Goal: Information Seeking & Learning: Find contact information

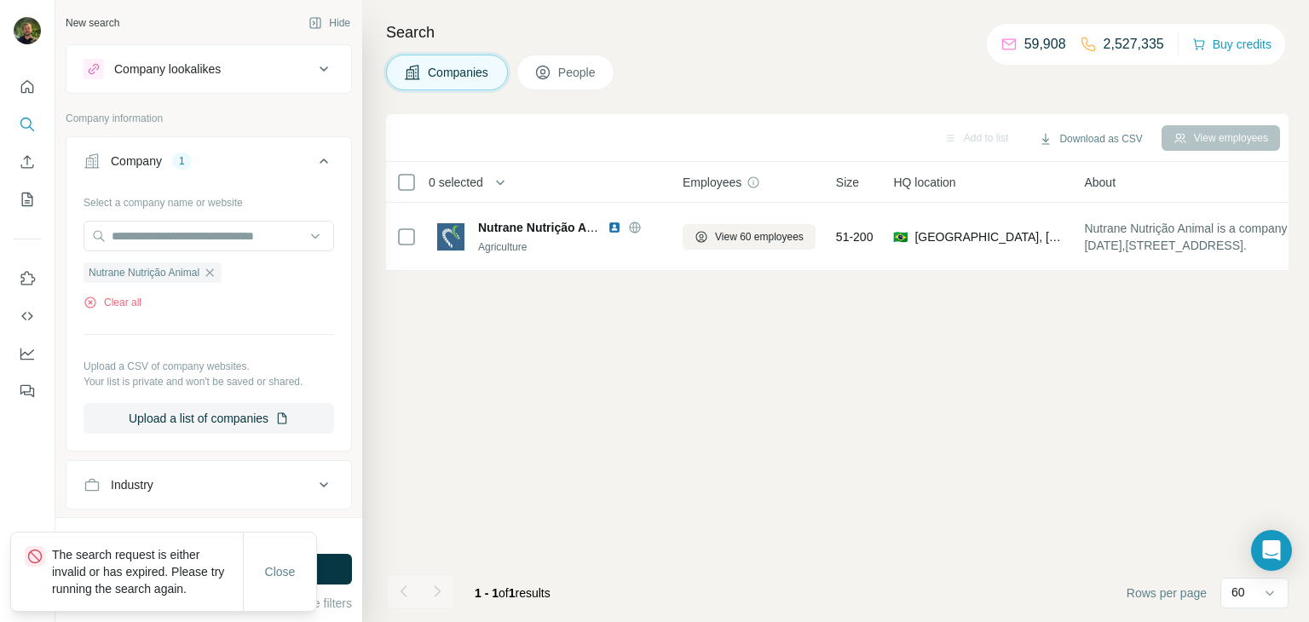
scroll to position [0, 53]
click at [216, 270] on icon "button" at bounding box center [210, 273] width 14 height 14
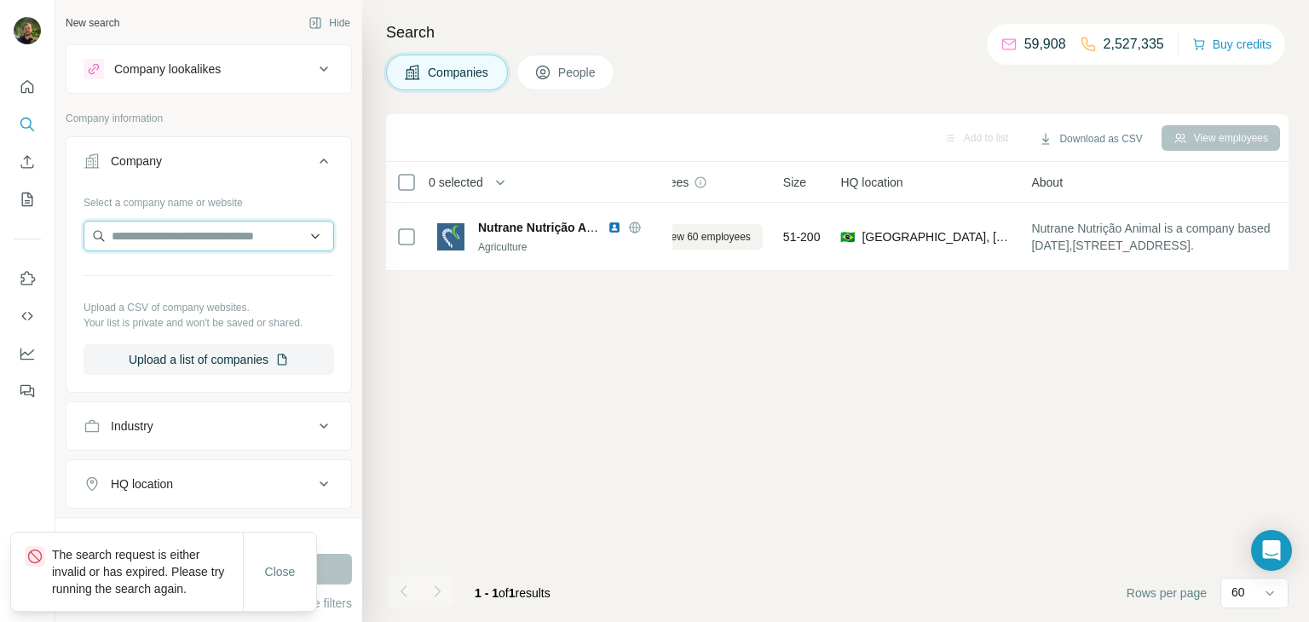
click at [199, 241] on input "text" at bounding box center [209, 236] width 251 height 31
paste input "**********"
click at [249, 240] on input "**********" at bounding box center [209, 236] width 251 height 31
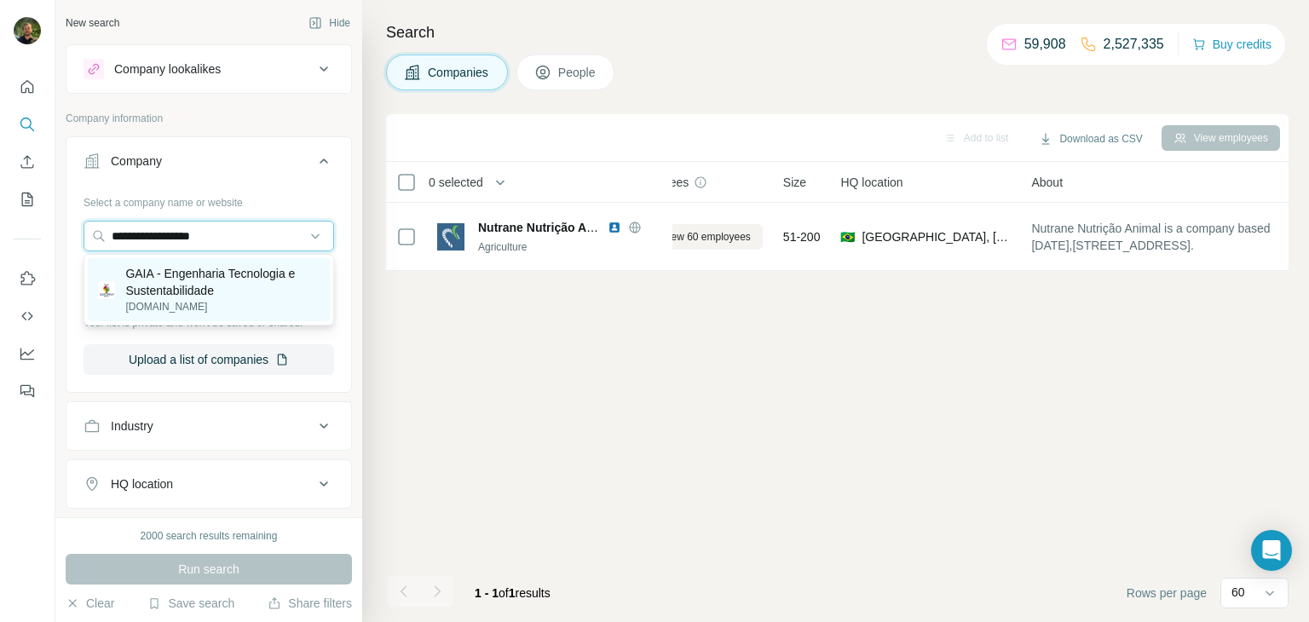
type input "**********"
click at [193, 272] on p "GAIA - Engenharia Tecnologia e Sustentabilidade" at bounding box center [222, 282] width 194 height 34
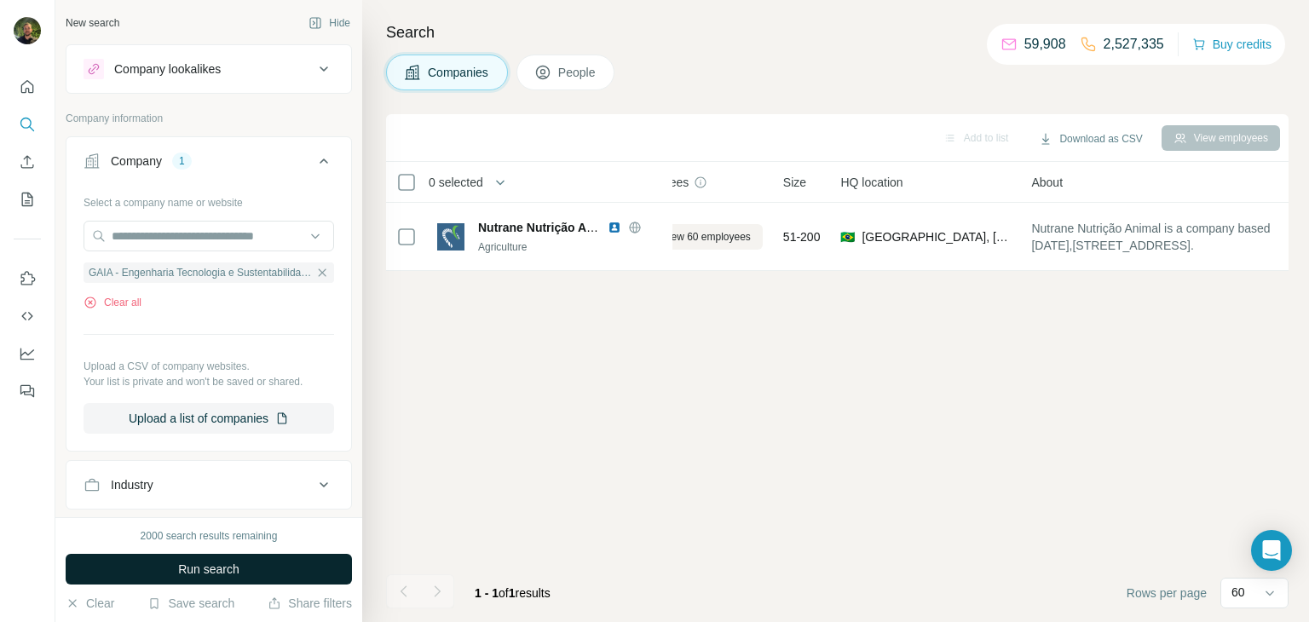
click at [216, 568] on span "Run search" at bounding box center [208, 569] width 61 height 17
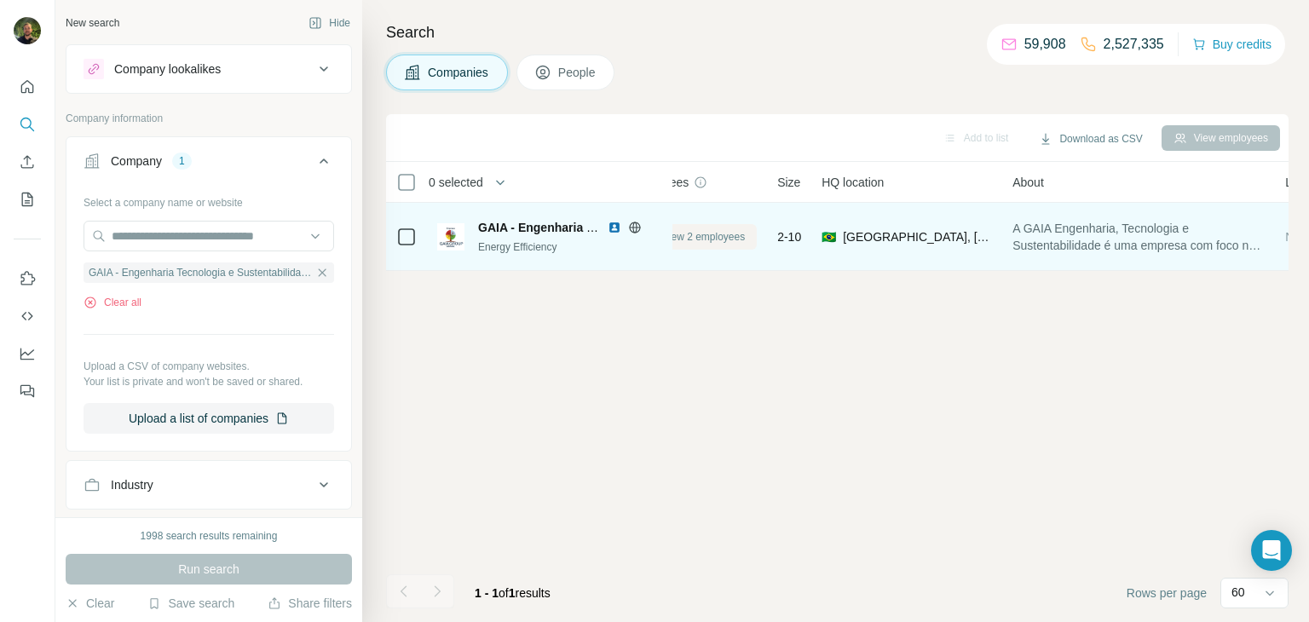
click at [677, 242] on span "View 2 employees" at bounding box center [703, 236] width 83 height 15
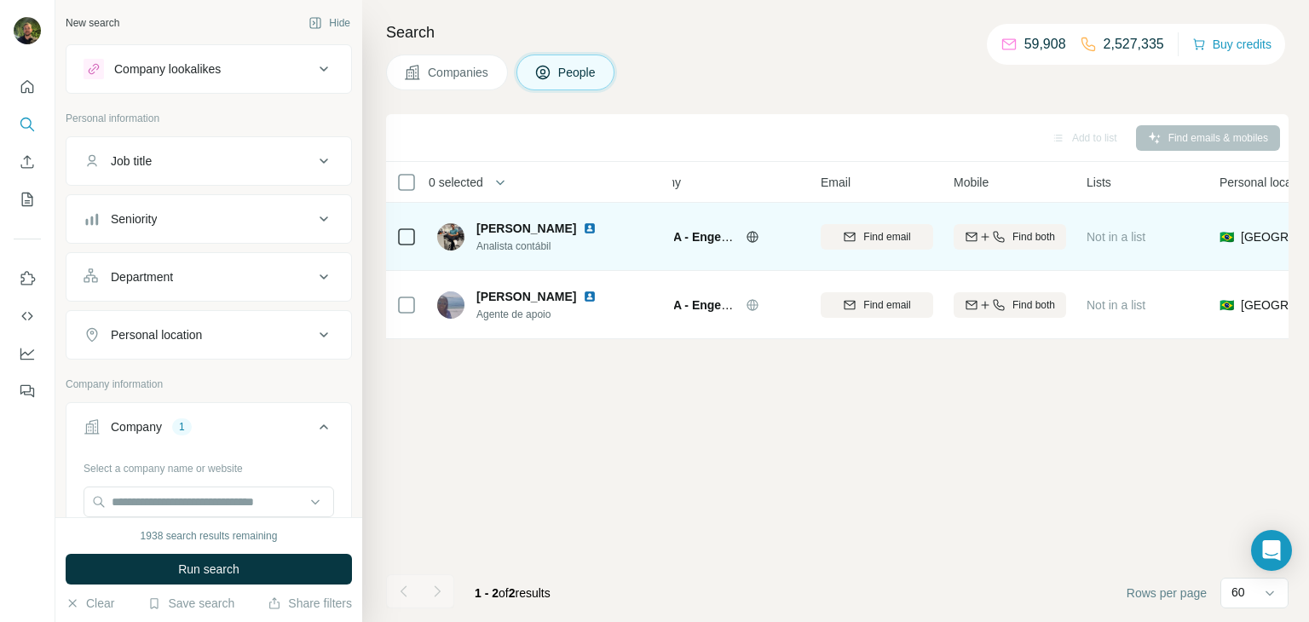
click at [583, 228] on img at bounding box center [590, 229] width 14 height 14
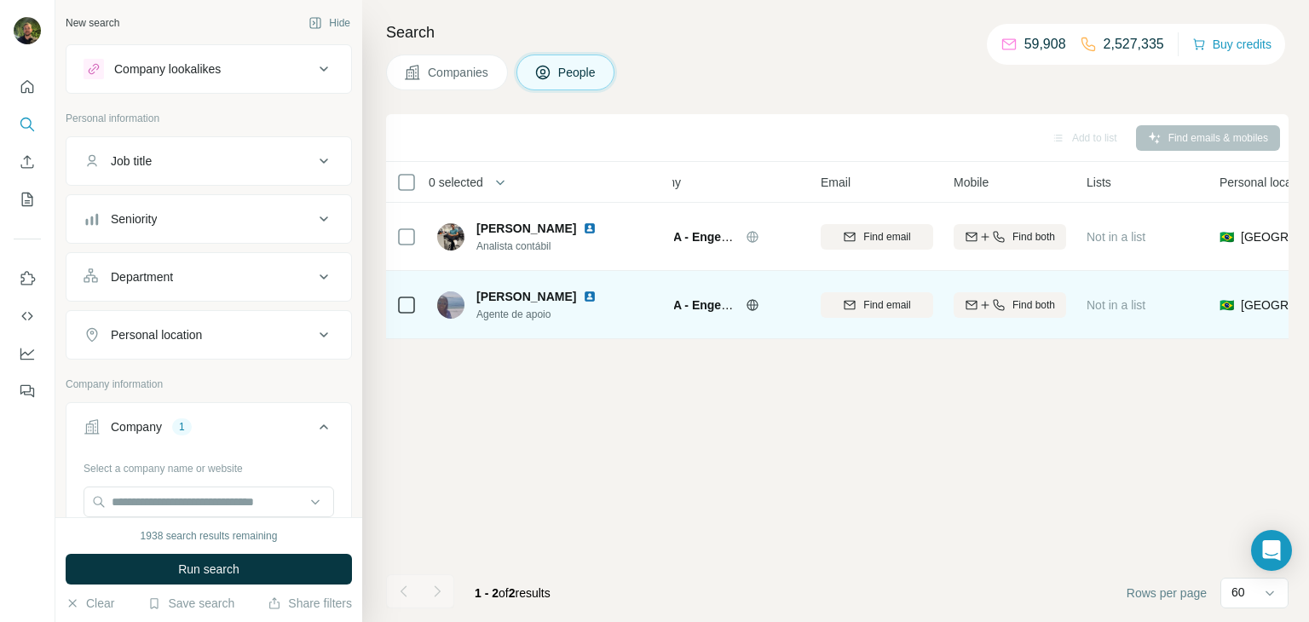
click at [583, 294] on img at bounding box center [590, 297] width 14 height 14
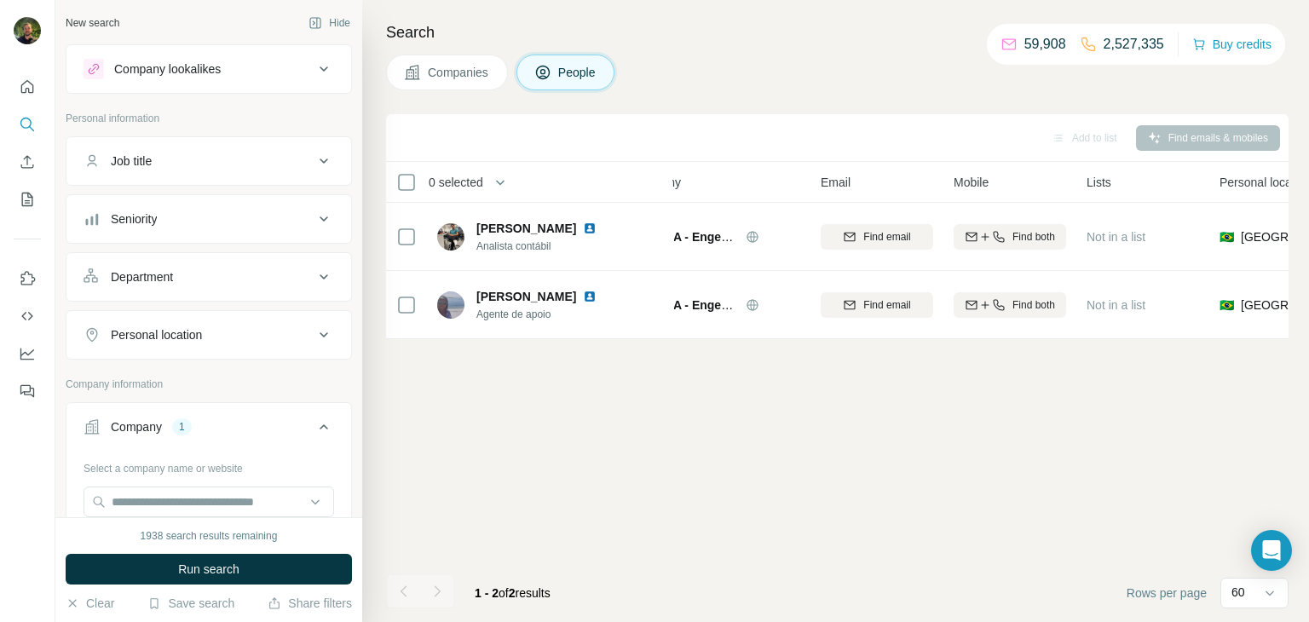
click at [404, 61] on button "Companies" at bounding box center [447, 73] width 122 height 36
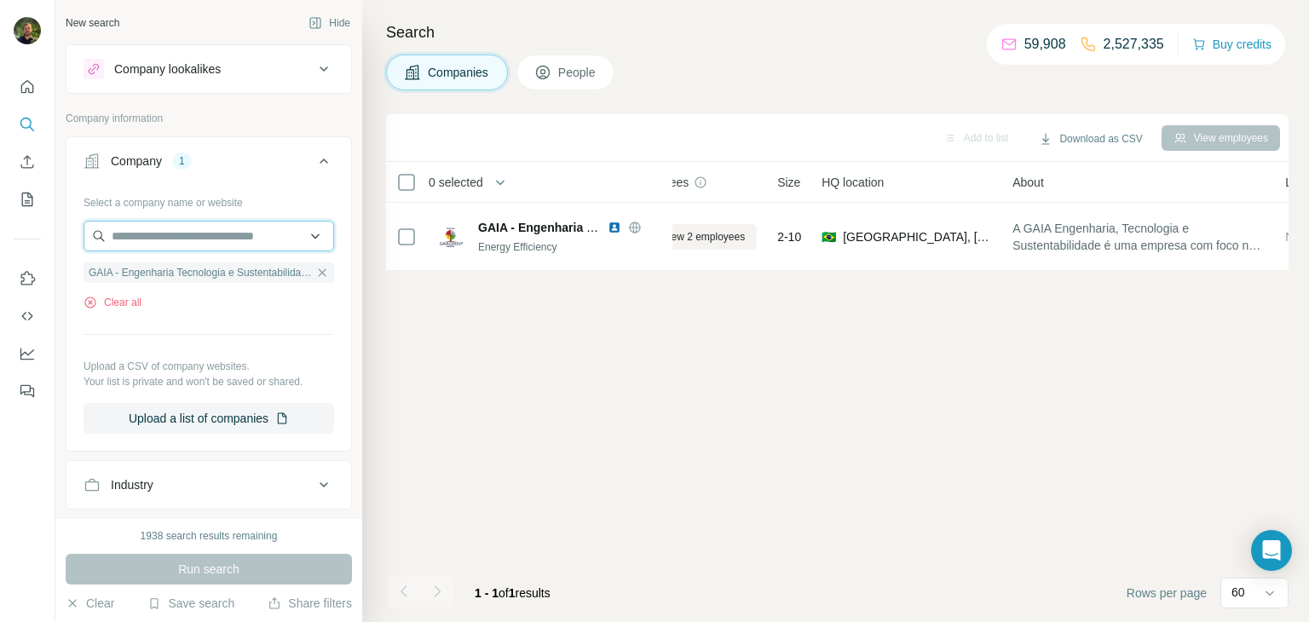
click at [220, 228] on input "text" at bounding box center [209, 236] width 251 height 31
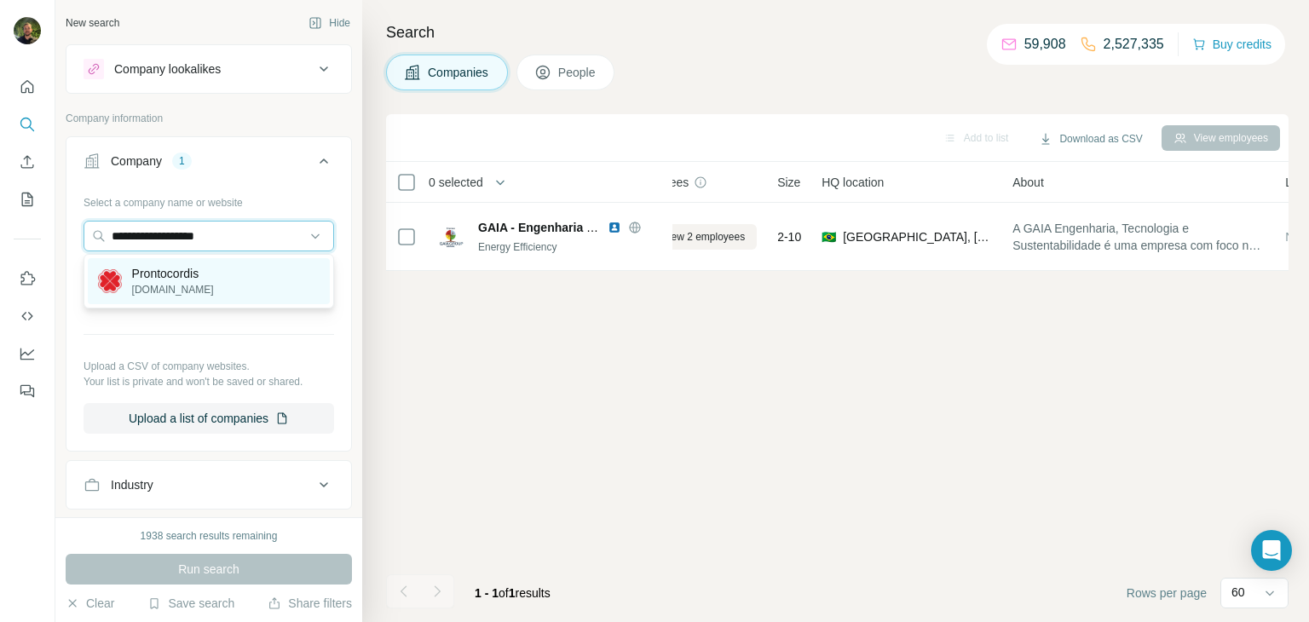
type input "**********"
click at [235, 278] on div "Prontocordis [DOMAIN_NAME]" at bounding box center [209, 281] width 242 height 46
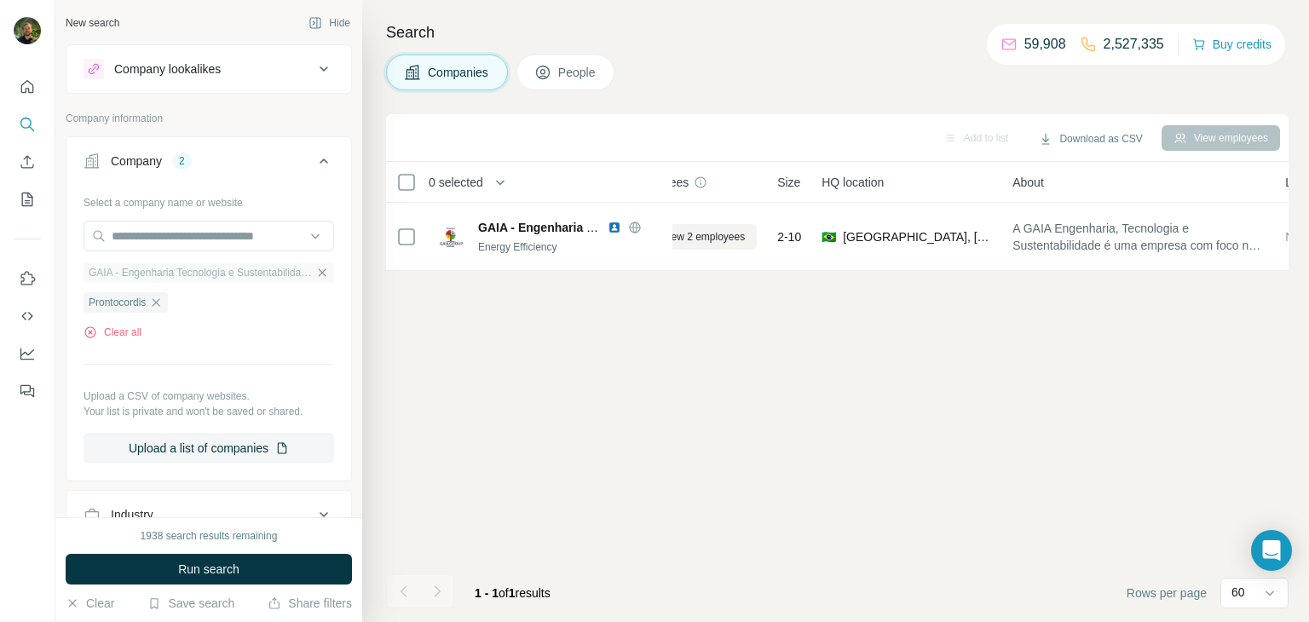
click at [322, 271] on icon "button" at bounding box center [322, 273] width 14 height 14
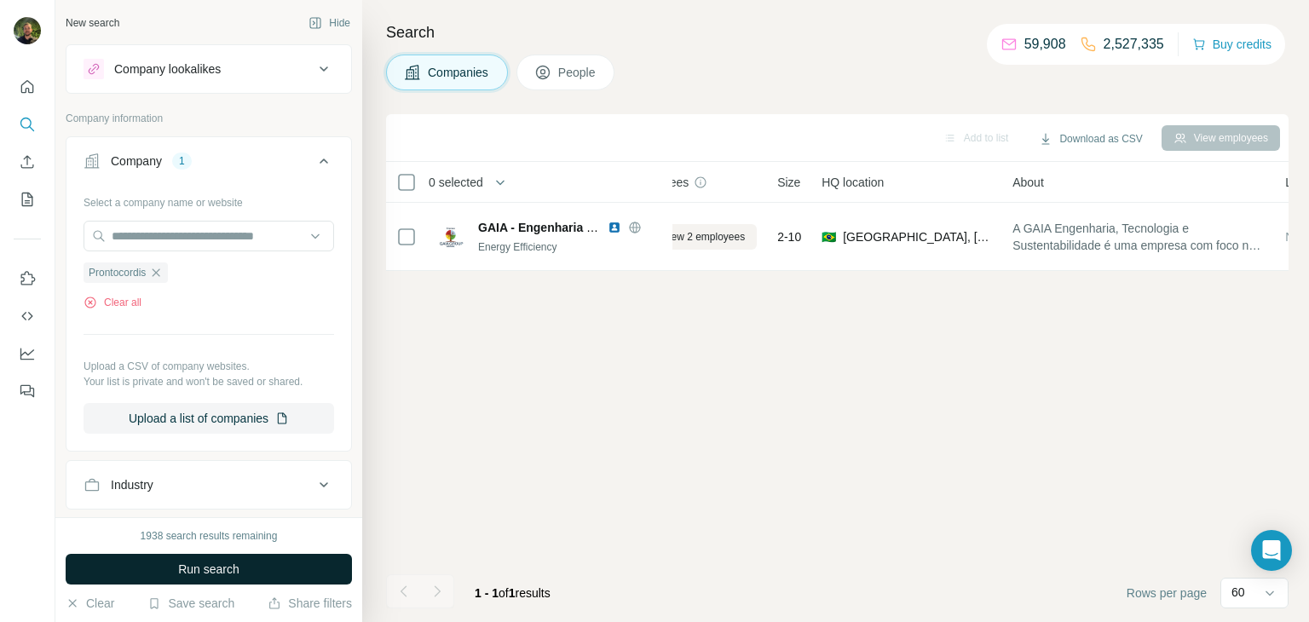
click at [244, 562] on button "Run search" at bounding box center [209, 569] width 286 height 31
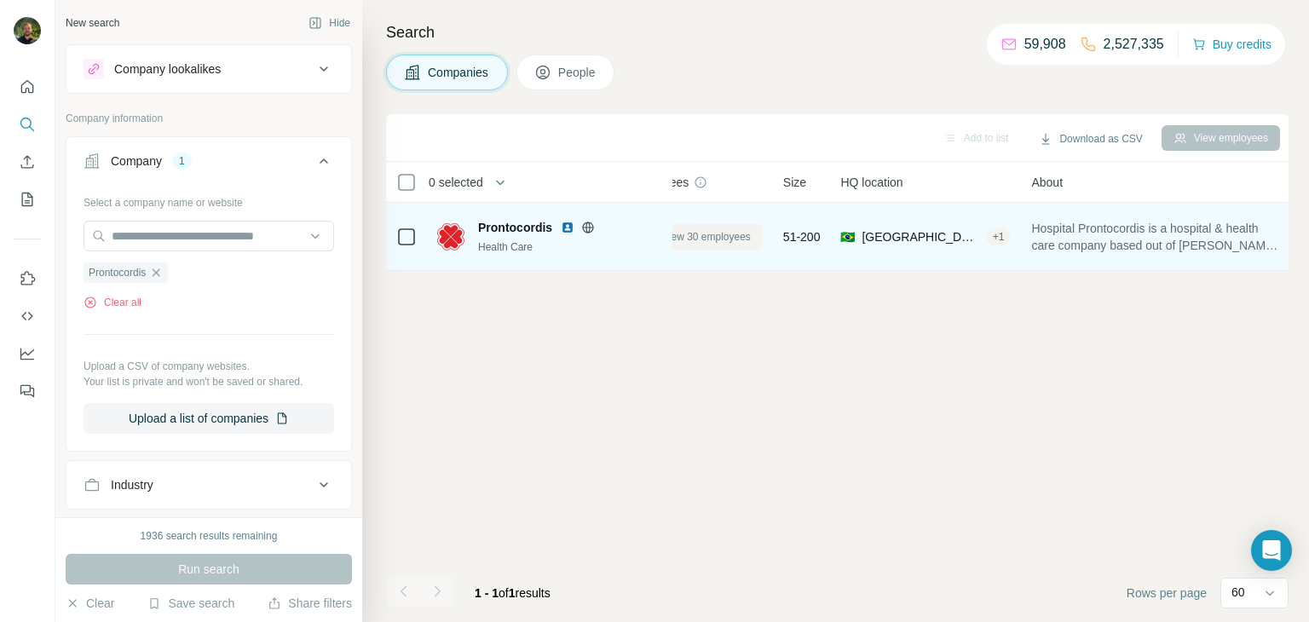
click at [703, 229] on span "View 30 employees" at bounding box center [706, 236] width 89 height 15
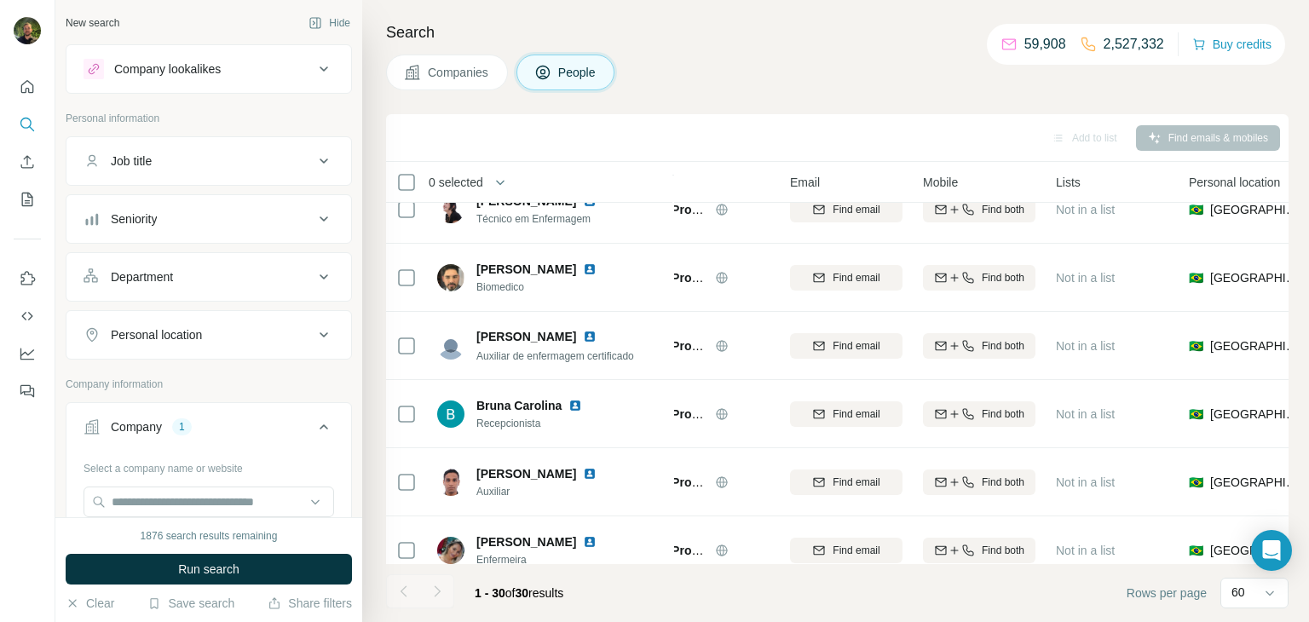
scroll to position [0, 84]
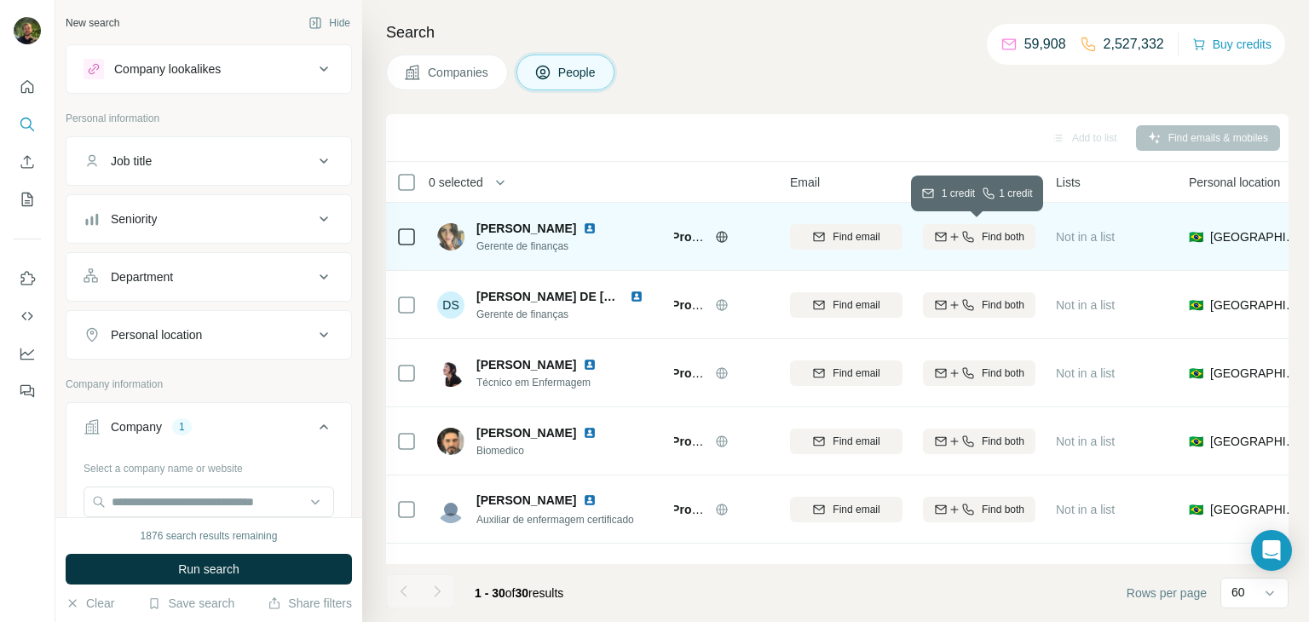
click at [940, 241] on icon "button" at bounding box center [941, 237] width 14 height 14
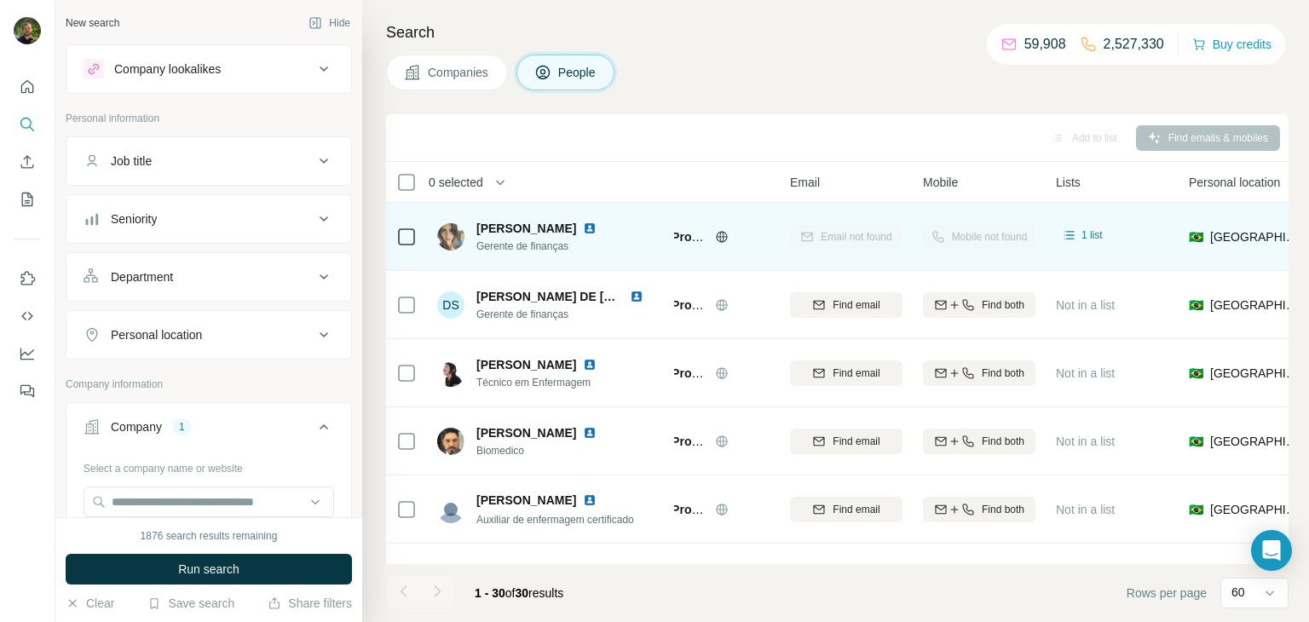
click at [429, 78] on span "Companies" at bounding box center [459, 72] width 62 height 17
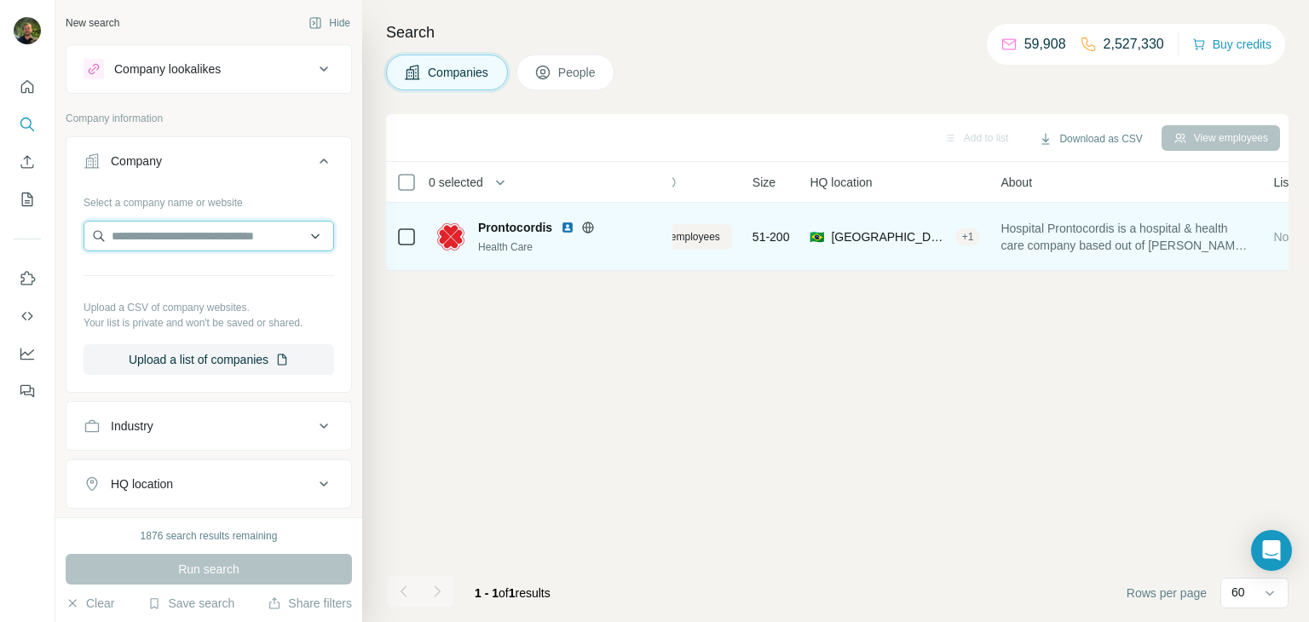
click at [147, 239] on input "text" at bounding box center [209, 236] width 251 height 31
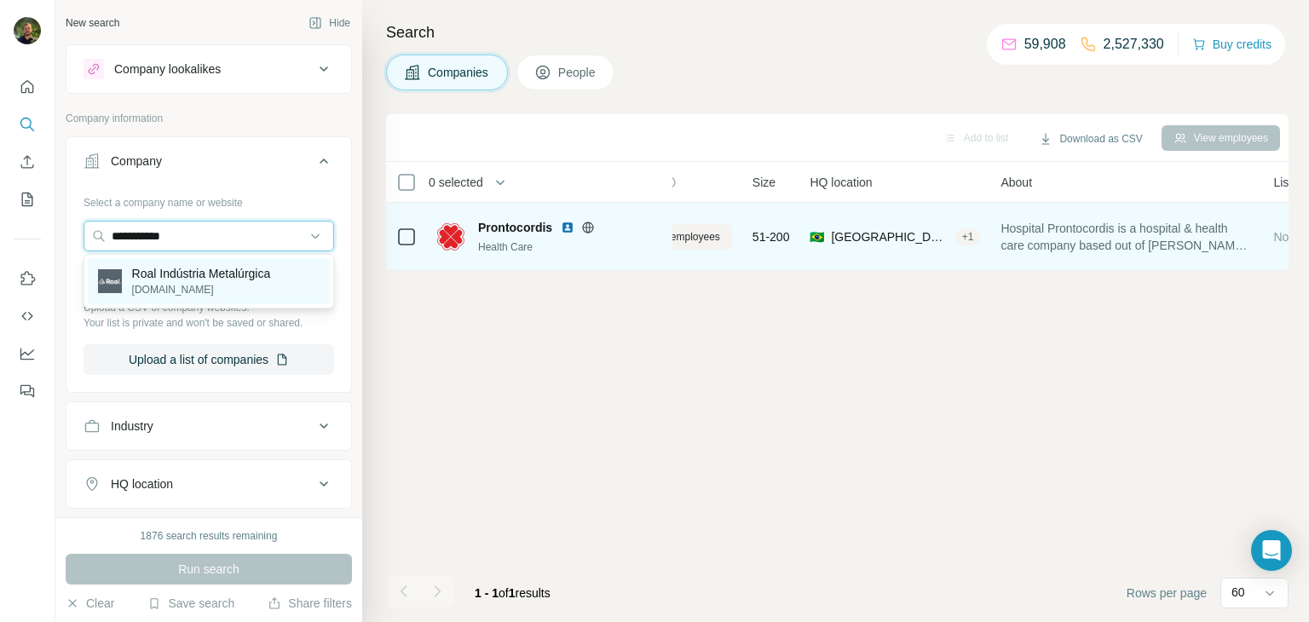
type input "**********"
click at [202, 274] on p "Roal Indústria Metalúrgica" at bounding box center [201, 273] width 139 height 17
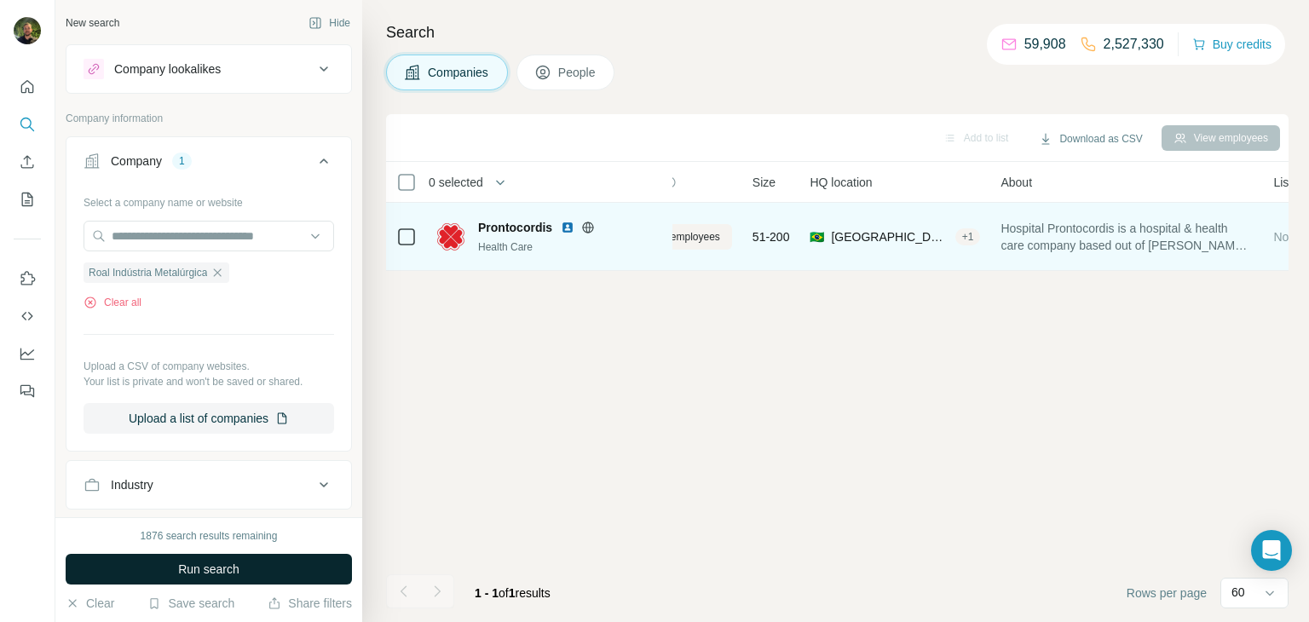
click at [202, 573] on span "Run search" at bounding box center [208, 569] width 61 height 17
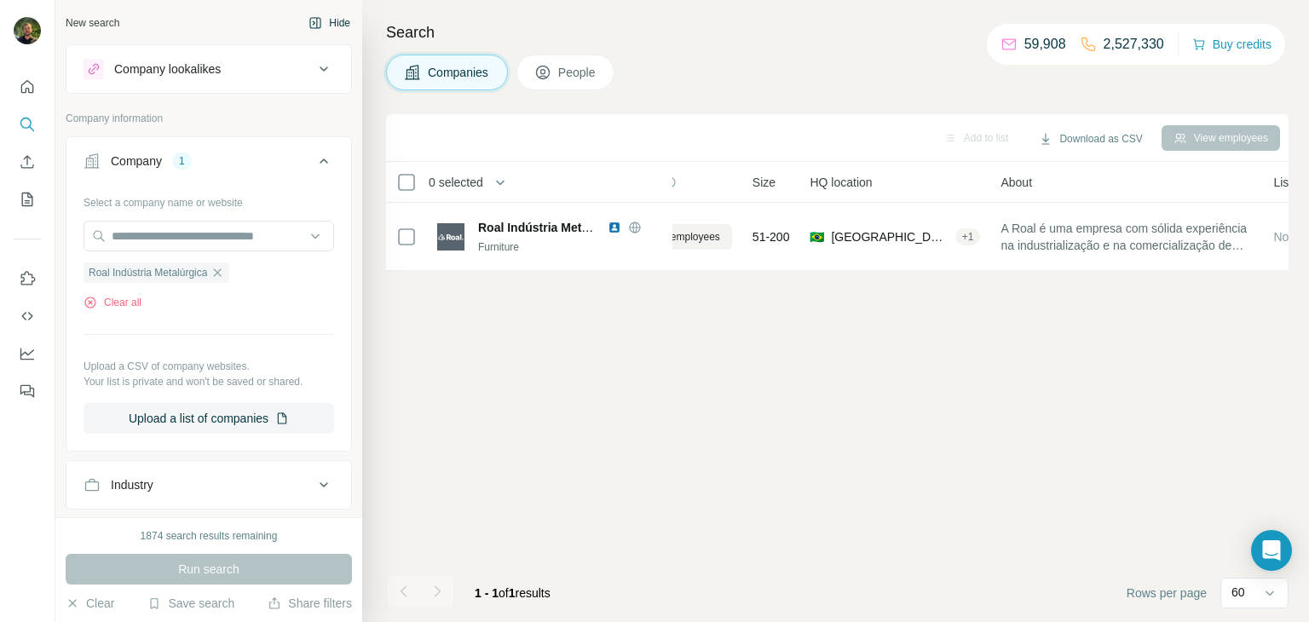
click at [347, 18] on button "Hide" at bounding box center [330, 23] width 66 height 26
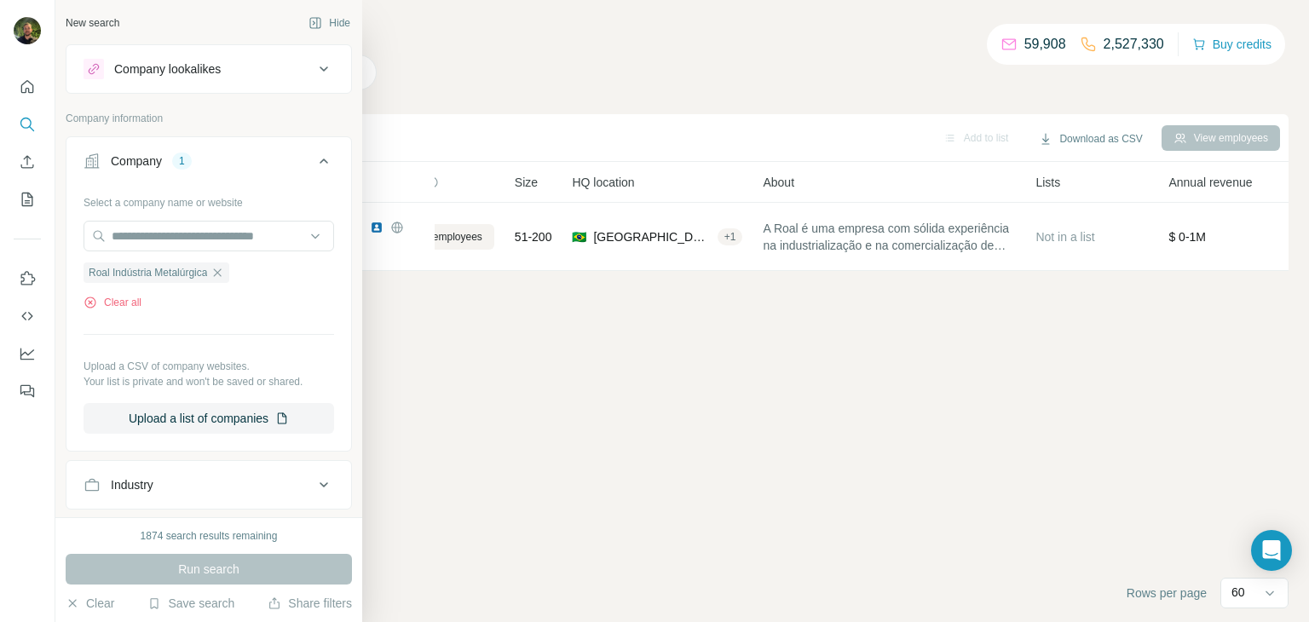
click at [89, 21] on div "New search" at bounding box center [93, 22] width 54 height 15
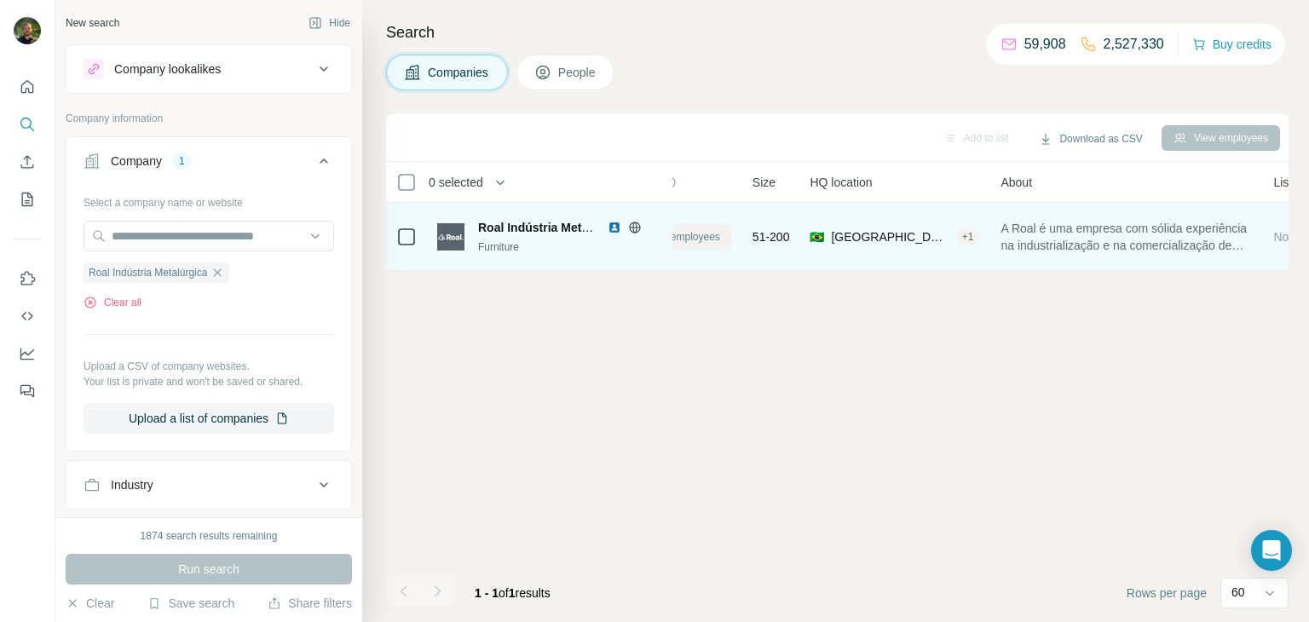
click at [711, 230] on span "View 50 employees" at bounding box center [675, 236] width 89 height 15
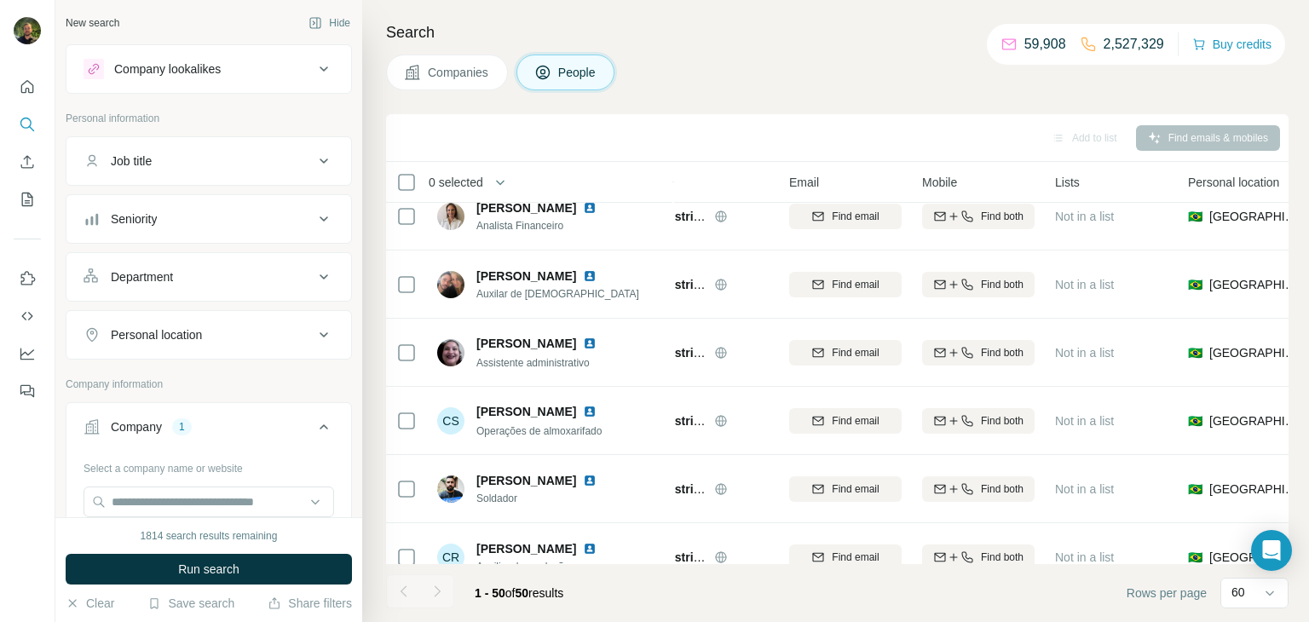
scroll to position [0, 84]
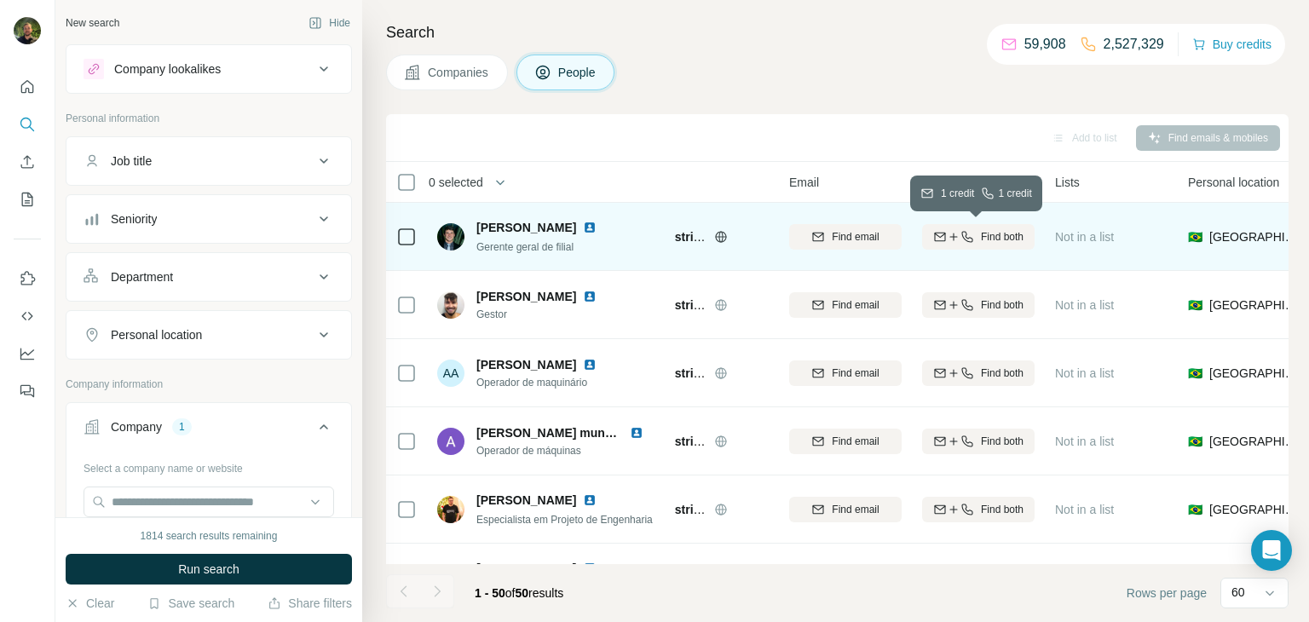
click at [965, 243] on div "Find both" at bounding box center [978, 236] width 112 height 15
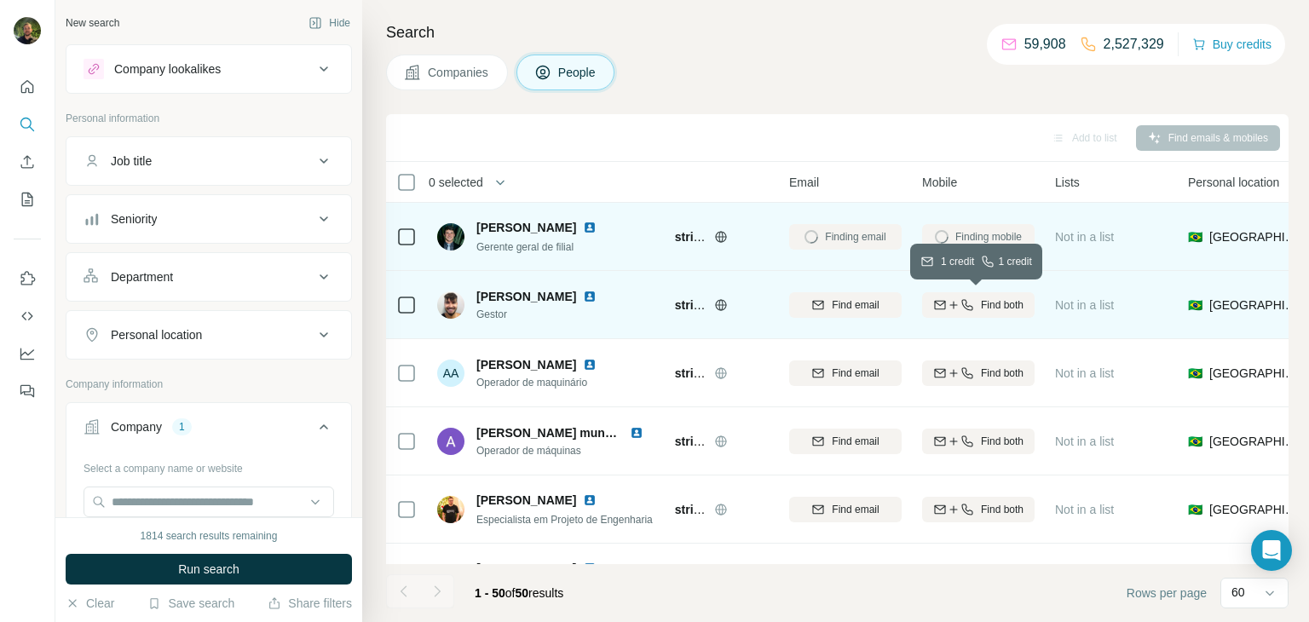
click at [956, 303] on icon "button" at bounding box center [954, 305] width 14 height 14
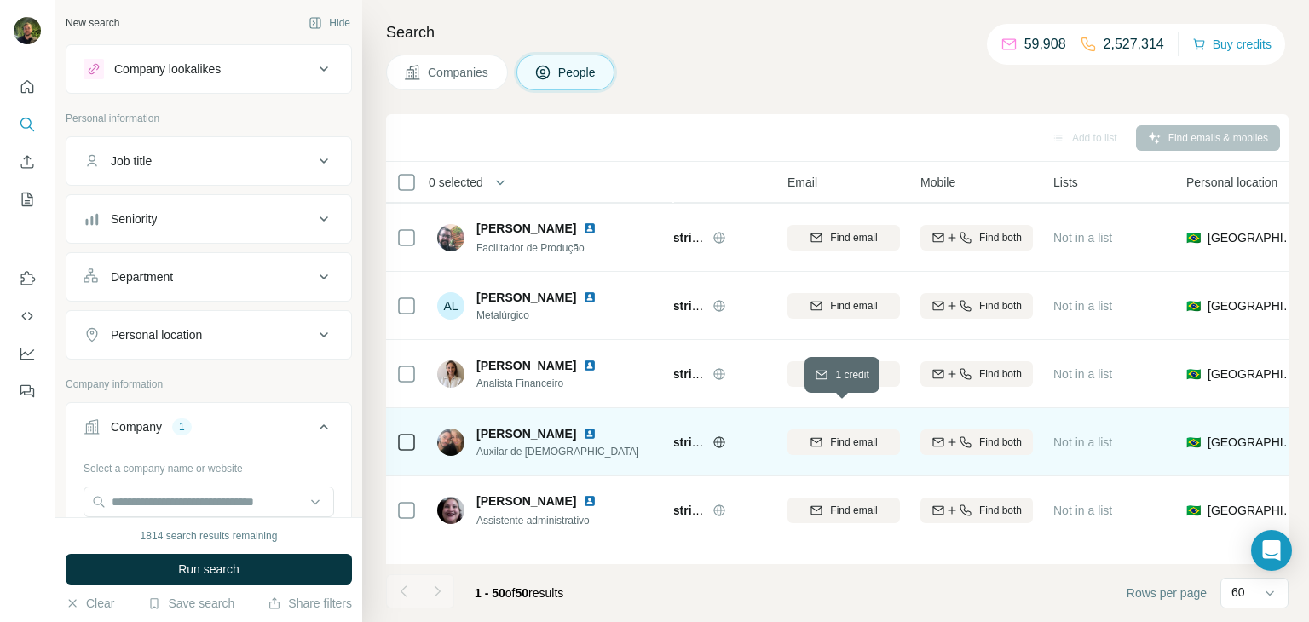
scroll to position [386, 87]
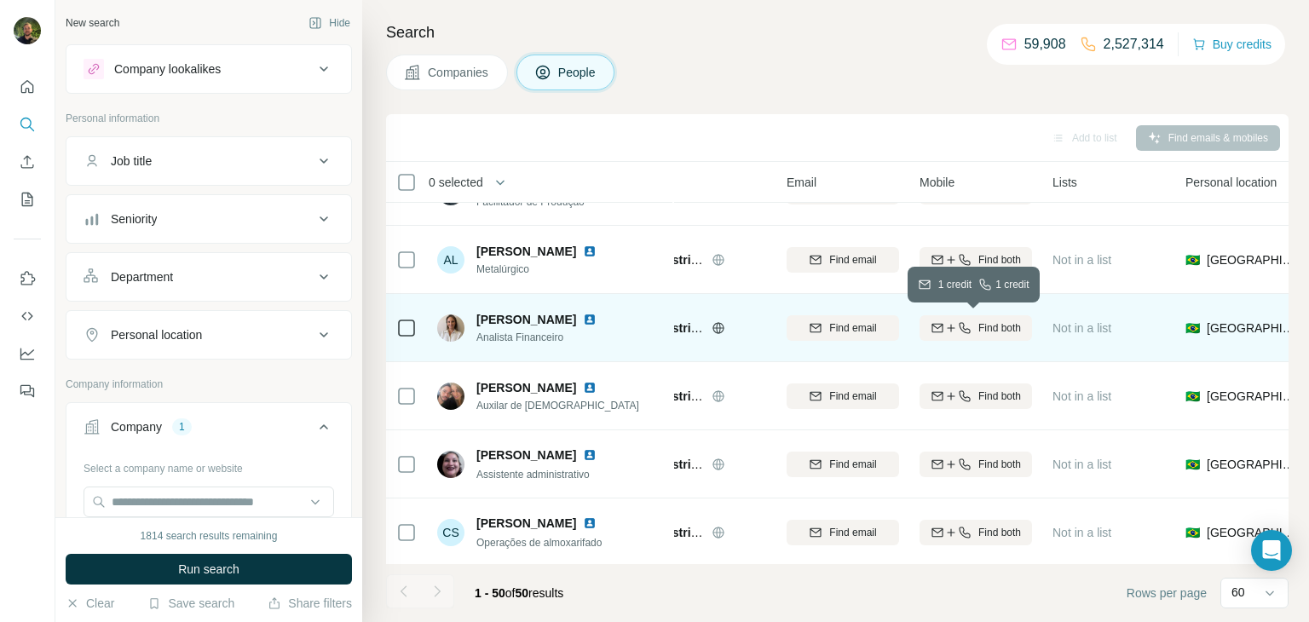
click at [944, 326] on icon "button" at bounding box center [951, 328] width 14 height 14
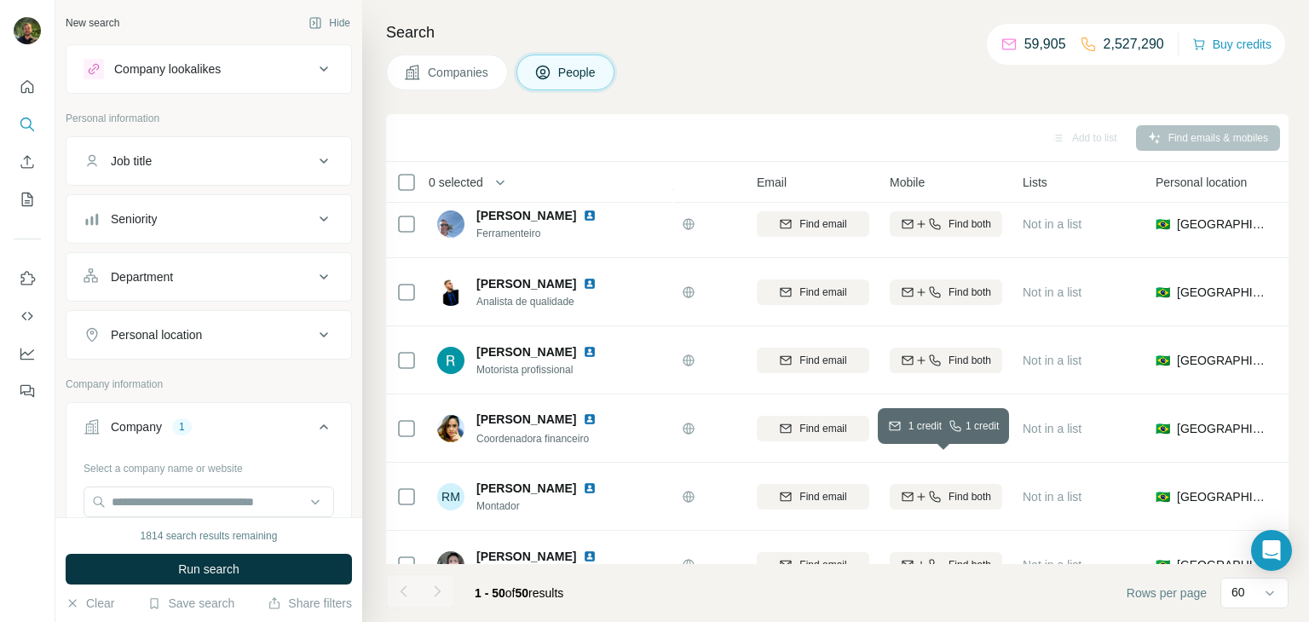
scroll to position [2701, 117]
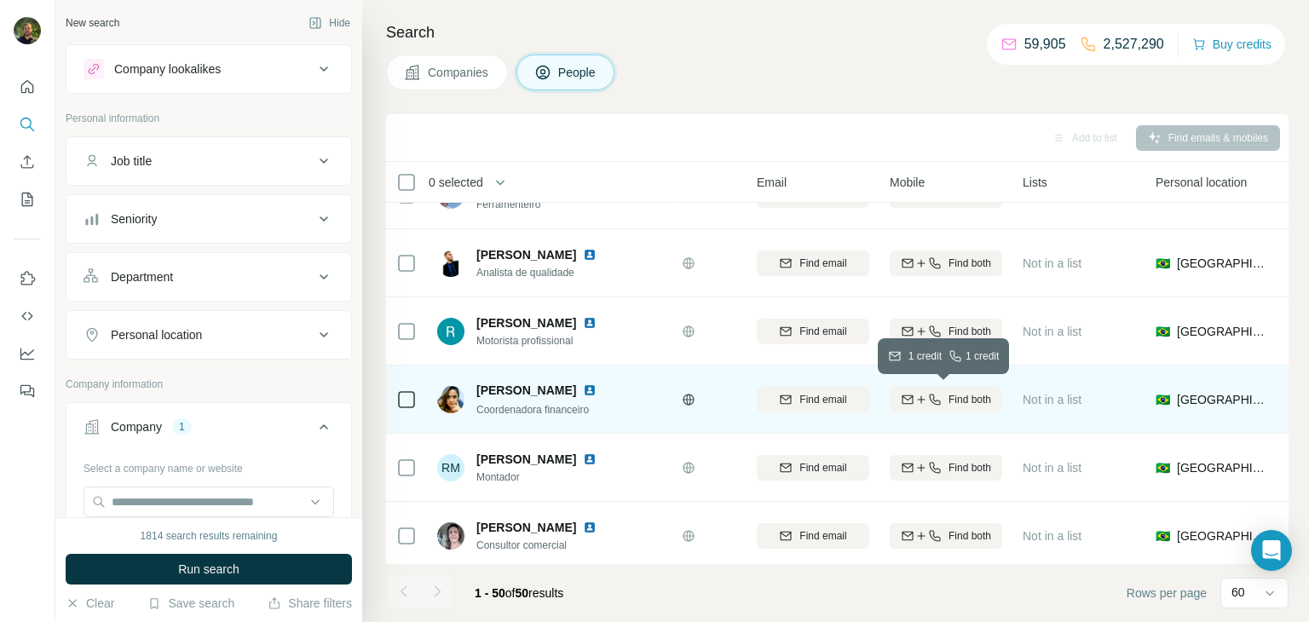
click at [906, 401] on icon "button" at bounding box center [907, 399] width 11 height 9
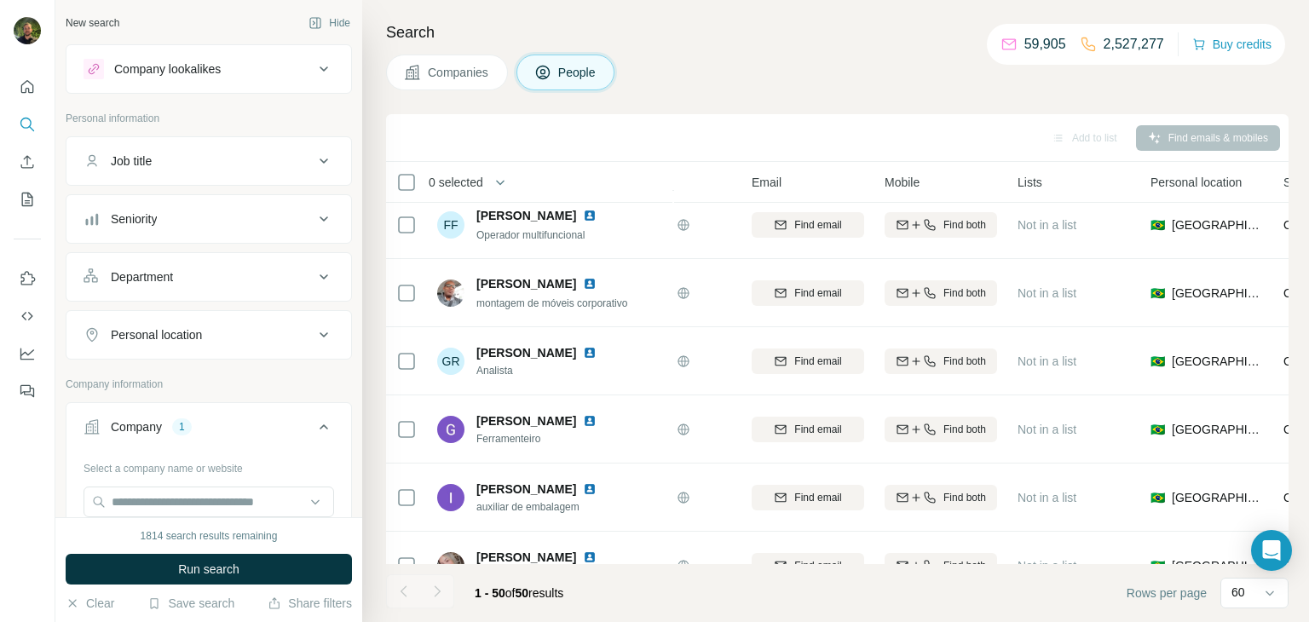
scroll to position [0, 122]
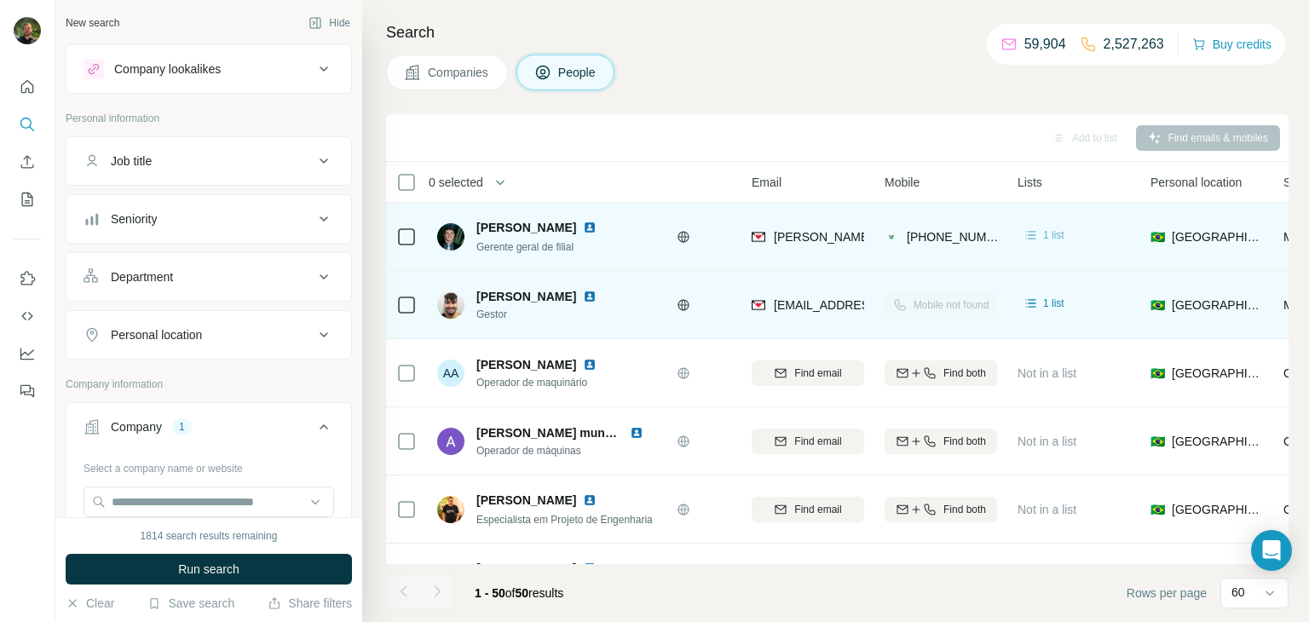
click at [1040, 235] on div "1 list" at bounding box center [1044, 235] width 42 height 17
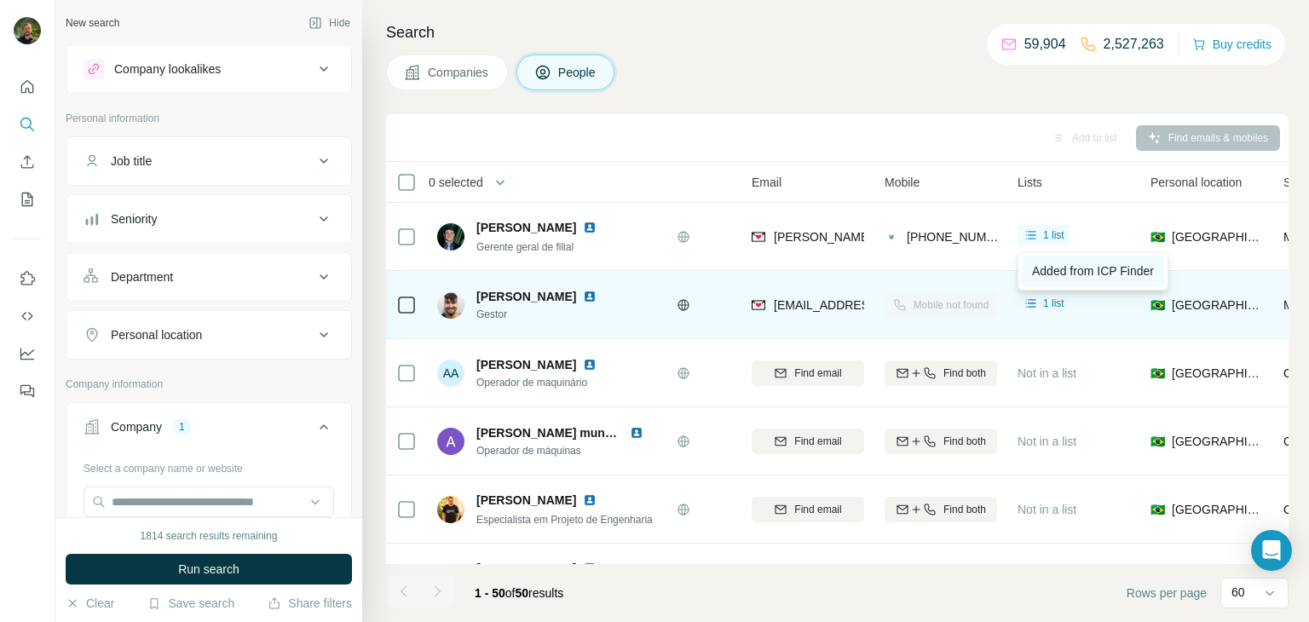
click at [1045, 277] on span "Added from ICP Finder" at bounding box center [1093, 271] width 122 height 14
